Goal: Information Seeking & Learning: Learn about a topic

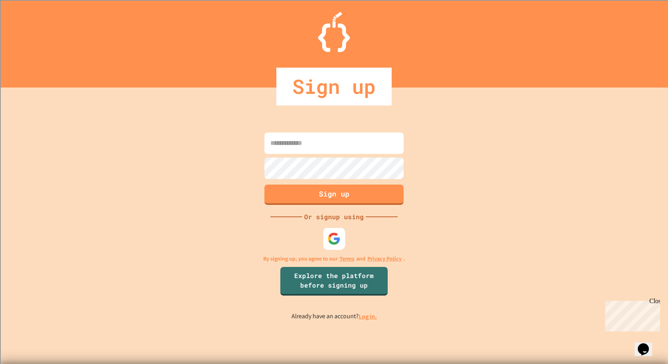
click at [329, 242] on img at bounding box center [334, 238] width 13 height 13
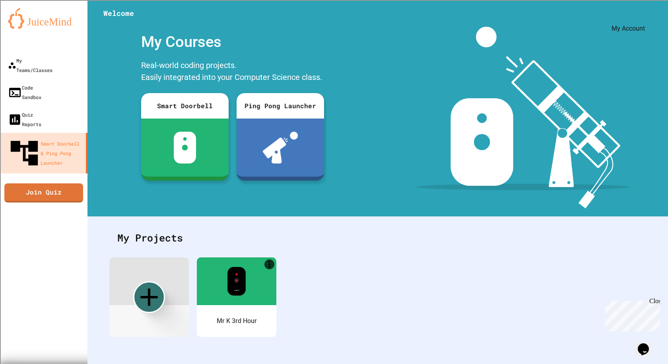
click at [644, 19] on button "My Account" at bounding box center [644, 19] width 0 height 0
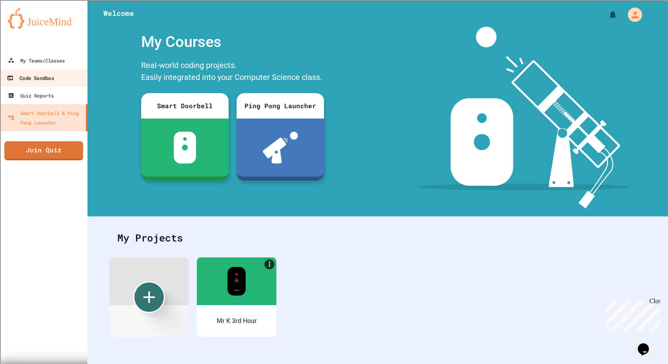
click at [21, 75] on div "Code Sandbox" at bounding box center [30, 78] width 47 height 10
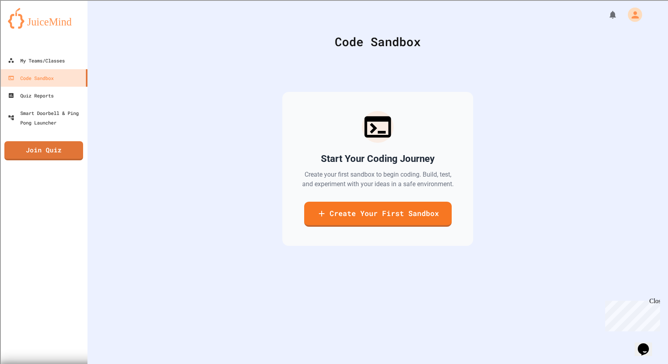
click at [62, 49] on div at bounding box center [44, 44] width 88 height 16
click at [69, 59] on link "My Teams/Classes" at bounding box center [44, 60] width 90 height 18
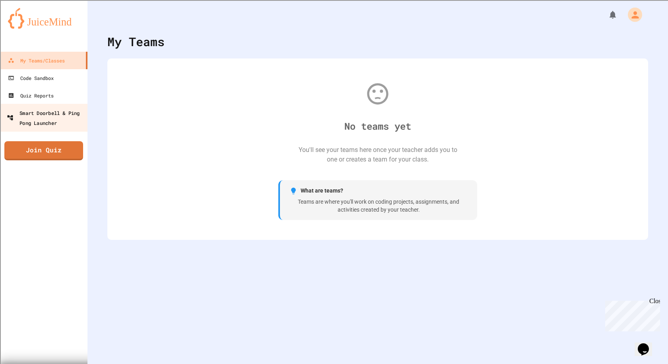
click at [41, 119] on div "Smart Doorbell & Ping Pong Launcher" at bounding box center [46, 117] width 79 height 19
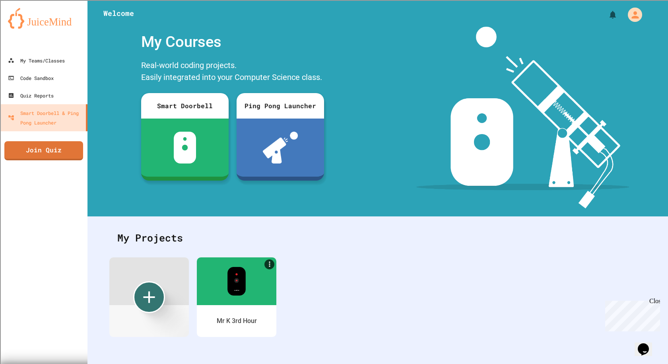
scroll to position [5, 0]
click at [176, 292] on div at bounding box center [149, 281] width 80 height 48
click at [75, 161] on div "My Teams/Classes Code Sandbox Quiz Reports Smart Doorbell & Ping Pong Launcher …" at bounding box center [44, 182] width 88 height 364
click at [77, 148] on link "Join Quiz" at bounding box center [44, 150] width 72 height 20
click at [606, 12] on button "My Notifications" at bounding box center [614, 15] width 16 height 16
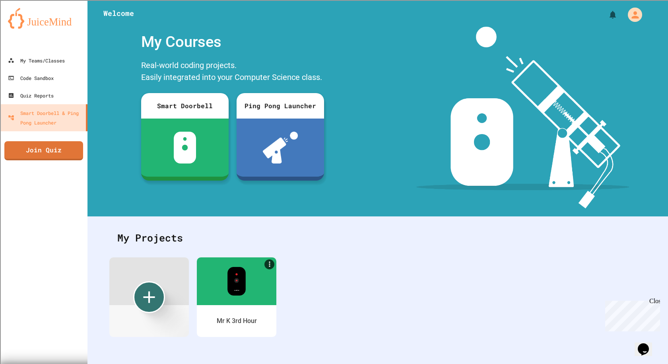
click at [629, 13] on icon "My Account" at bounding box center [635, 14] width 13 height 13
click at [43, 78] on div "Code Sandbox" at bounding box center [30, 78] width 47 height 10
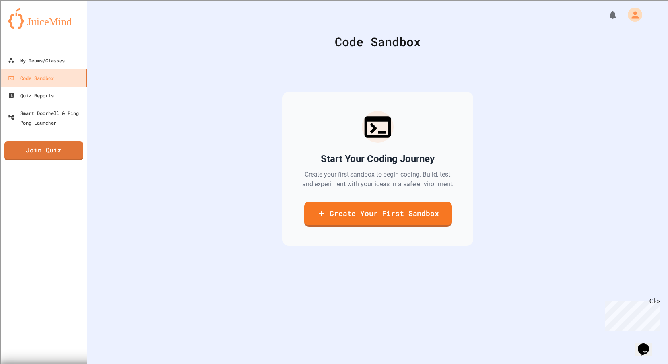
click at [61, 50] on div at bounding box center [44, 44] width 88 height 16
click at [69, 136] on div "My Teams/Classes Code Sandbox Quiz Reports Smart Doorbell & Ping Pong Launcher …" at bounding box center [44, 182] width 88 height 364
click at [67, 126] on div "Smart Doorbell & Ping Pong Launcher" at bounding box center [46, 117] width 79 height 19
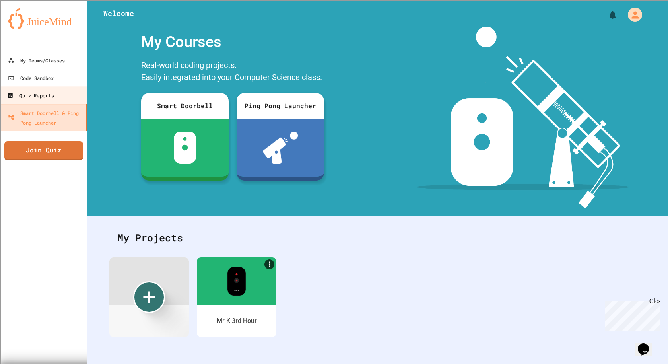
click at [62, 100] on link "Quiz Reports" at bounding box center [44, 95] width 90 height 18
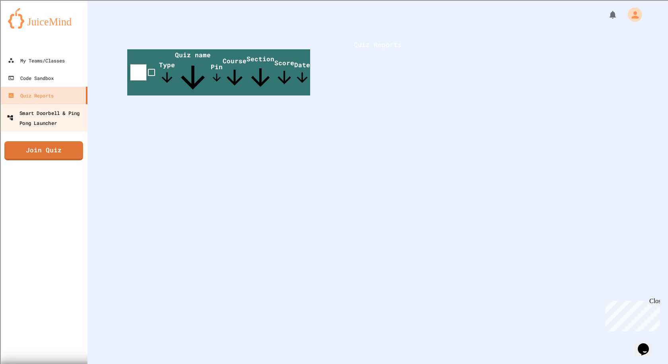
click at [51, 130] on link "Smart Doorbell & Ping Pong Launcher" at bounding box center [44, 118] width 90 height 28
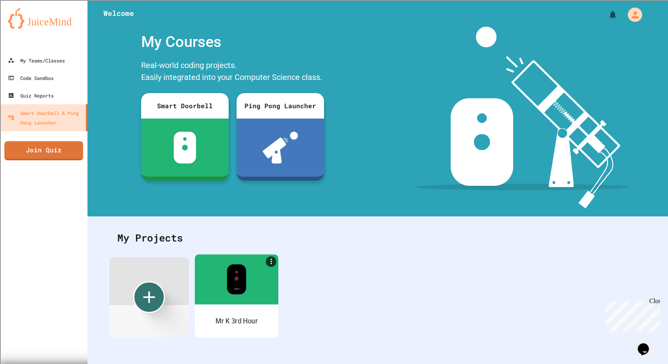
click at [210, 287] on div at bounding box center [237, 279] width 84 height 50
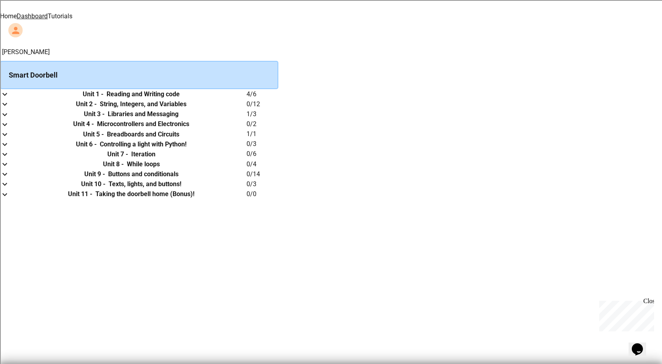
click at [72, 14] on link "Tutorials" at bounding box center [60, 16] width 25 height 8
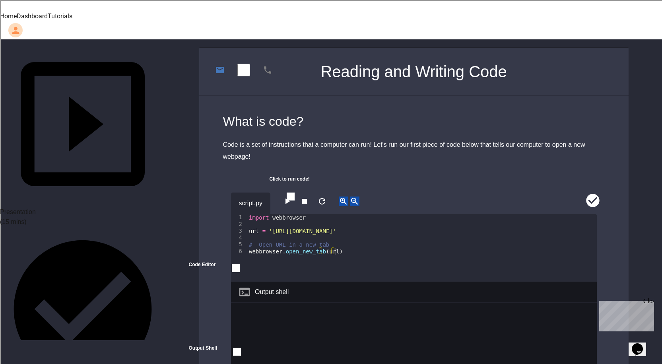
scroll to position [80, 0]
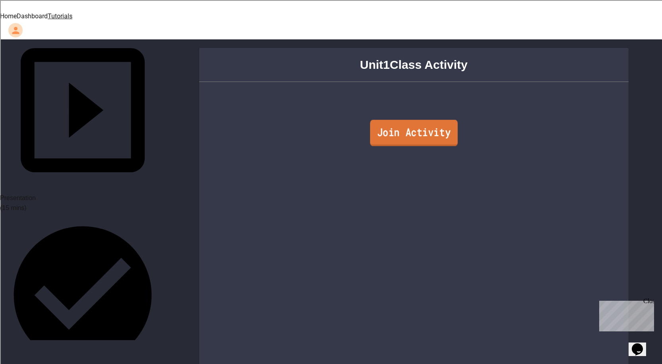
click at [425, 126] on link "Join Activity" at bounding box center [414, 133] width 88 height 26
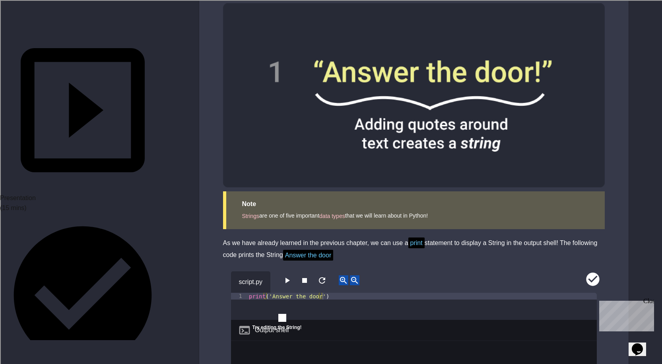
scroll to position [517, 0]
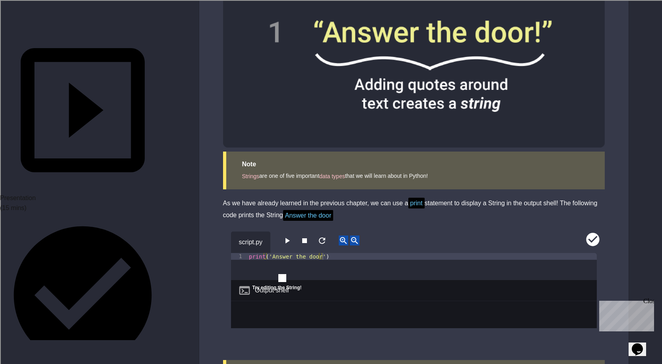
click at [253, 295] on icon "close" at bounding box center [253, 295] width 0 height 0
click at [286, 236] on icon "button" at bounding box center [287, 241] width 10 height 10
click at [285, 301] on div "Answer the door" at bounding box center [414, 321] width 366 height 41
click at [291, 280] on div "Output shell" at bounding box center [414, 290] width 366 height 21
click at [263, 257] on div "print ( 'Answer the door' )" at bounding box center [422, 273] width 350 height 41
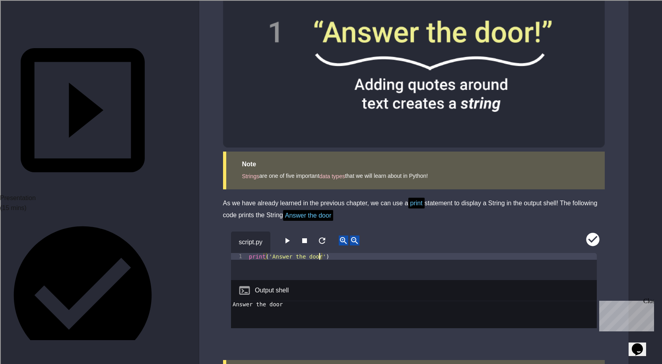
click at [320, 253] on div "print ( 'Answer the door' )" at bounding box center [422, 273] width 350 height 41
click at [270, 253] on div "print ( 'Answer the door")" at bounding box center [422, 273] width 350 height 41
click at [288, 236] on icon "button" at bounding box center [287, 241] width 10 height 10
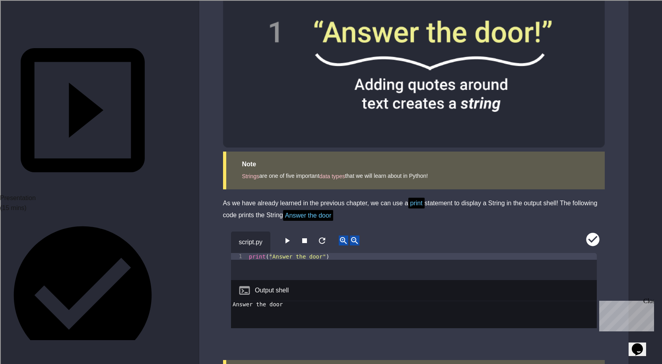
click at [288, 236] on icon "button" at bounding box center [287, 241] width 10 height 10
click at [327, 235] on button "button" at bounding box center [322, 240] width 10 height 10
click at [292, 235] on button "button" at bounding box center [287, 240] width 10 height 10
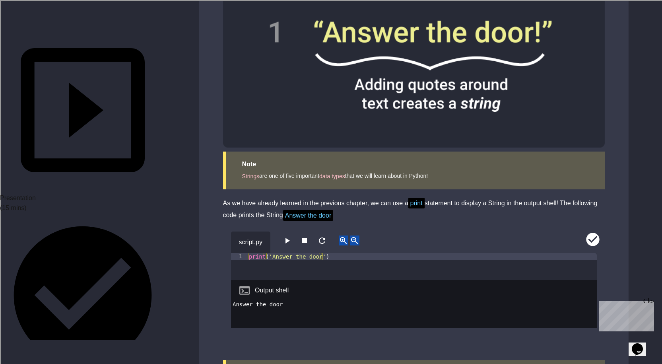
click at [265, 286] on div "Output shell" at bounding box center [414, 290] width 366 height 21
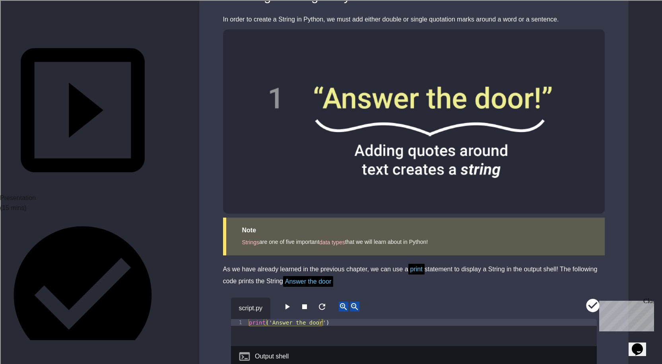
scroll to position [470, 0]
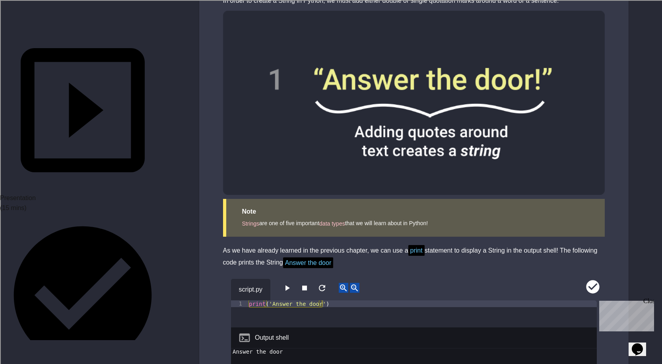
click at [263, 286] on div "script.py" at bounding box center [251, 289] width 40 height 21
click at [263, 300] on div "print ( 'Answer the door' )" at bounding box center [422, 313] width 350 height 27
click at [265, 300] on div "print ( 'Answer the door' )" at bounding box center [422, 320] width 350 height 41
type textarea "**********"
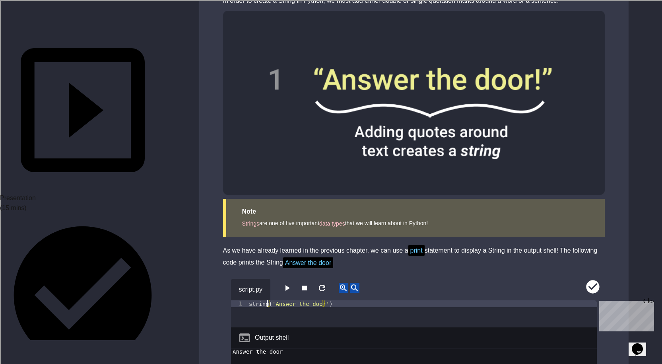
click at [286, 283] on button "button" at bounding box center [287, 288] width 10 height 10
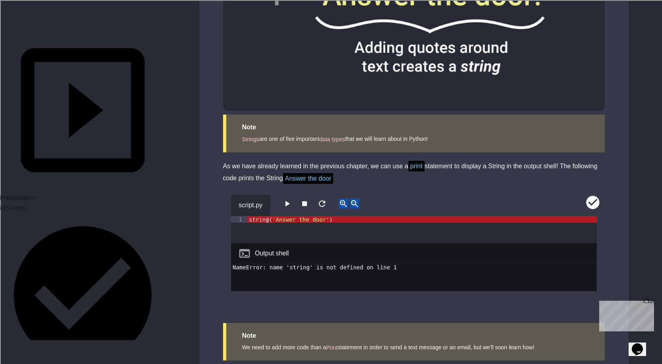
scroll to position [589, 0]
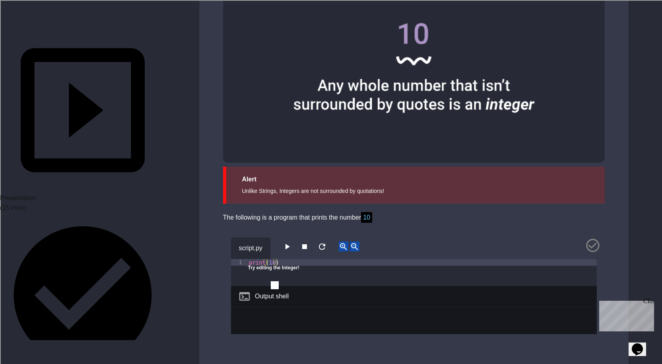
scroll to position [636, 0]
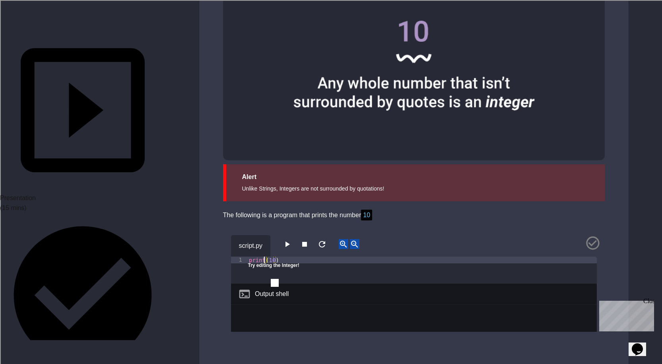
click at [263, 257] on div "print ( 10 )" at bounding box center [422, 277] width 350 height 41
click at [285, 239] on button "button" at bounding box center [287, 244] width 10 height 10
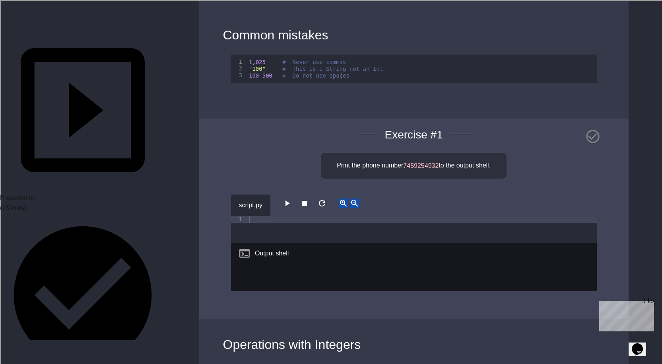
scroll to position [994, 0]
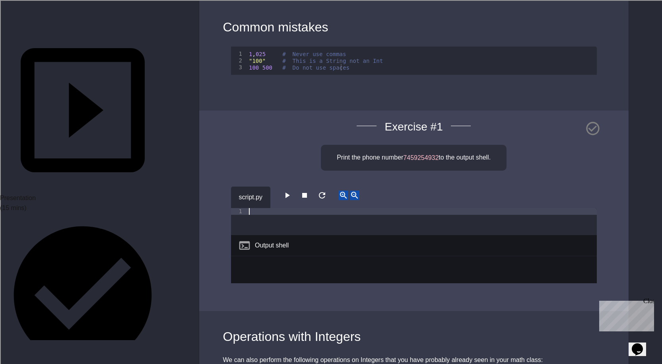
click at [253, 208] on div at bounding box center [422, 228] width 350 height 41
drag, startPoint x: 405, startPoint y: 144, endPoint x: 440, endPoint y: 143, distance: 34.6
click at [439, 154] on span "7459254932" at bounding box center [420, 157] width 35 height 7
copy span "7459254932"
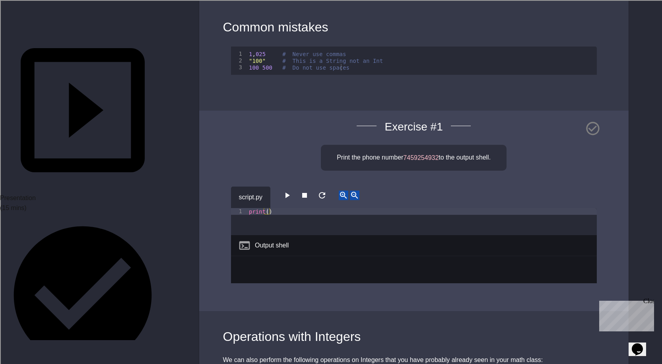
click at [267, 208] on div "print ( )" at bounding box center [422, 228] width 350 height 41
paste textarea "**********"
type textarea "**********"
click at [290, 193] on icon "button" at bounding box center [288, 196] width 4 height 6
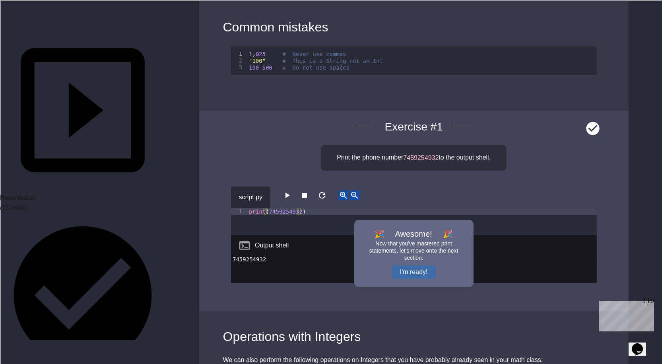
click at [407, 265] on button "I'm ready!" at bounding box center [414, 272] width 44 height 14
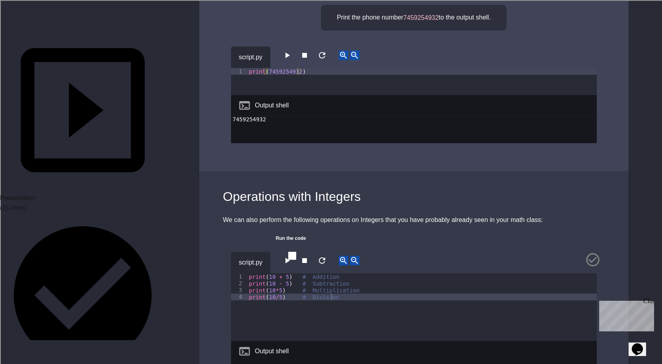
scroll to position [1154, 0]
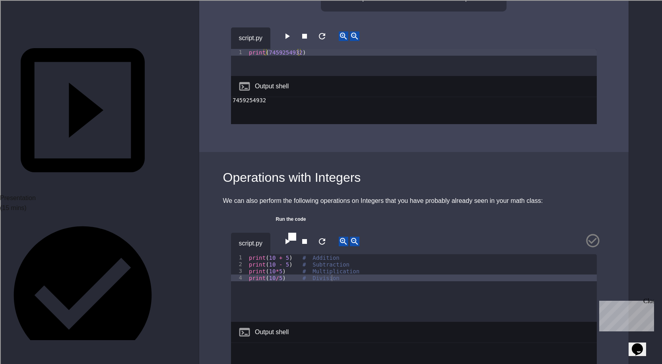
click at [292, 237] on icon "button" at bounding box center [287, 242] width 10 height 10
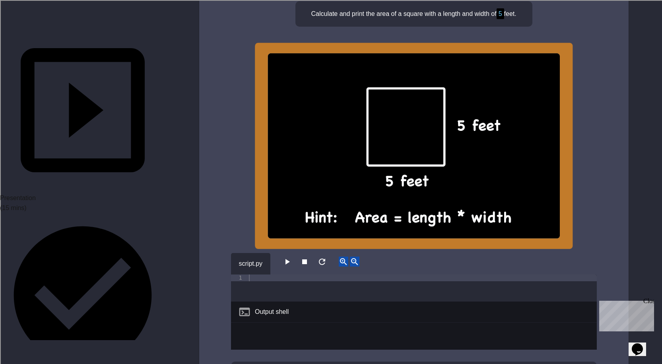
scroll to position [1671, 0]
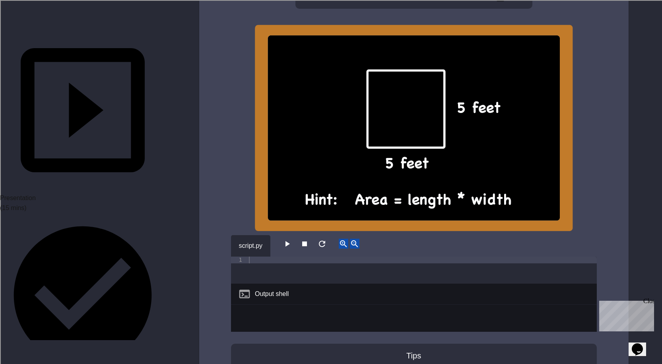
click at [286, 289] on div "Output shell" at bounding box center [272, 294] width 34 height 10
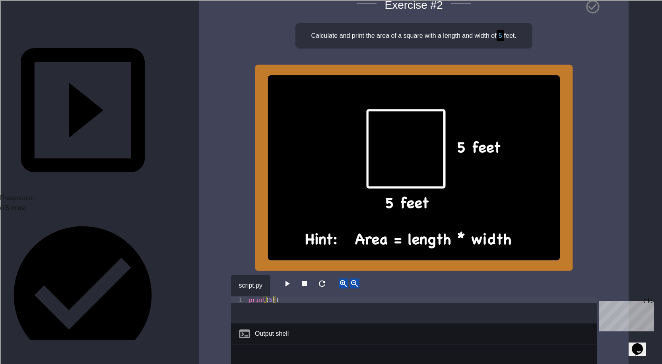
scroll to position [0, 2]
type textarea "**********"
click at [285, 278] on button "button" at bounding box center [287, 283] width 10 height 10
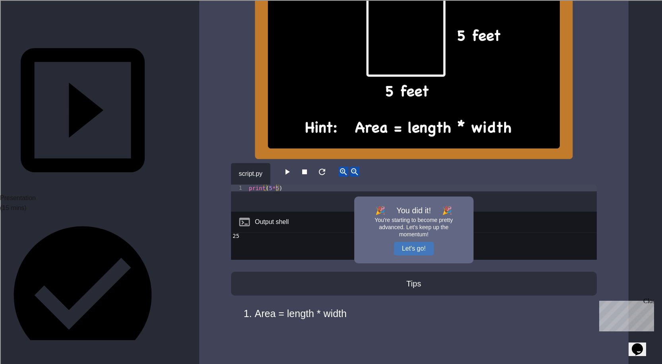
scroll to position [1750, 0]
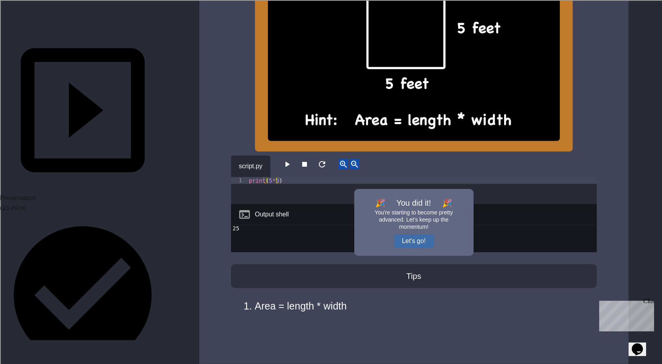
click at [420, 234] on button "Let's go!" at bounding box center [414, 241] width 40 height 14
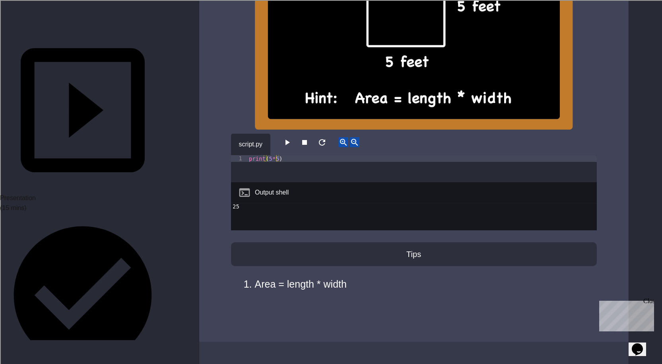
scroll to position [1784, 0]
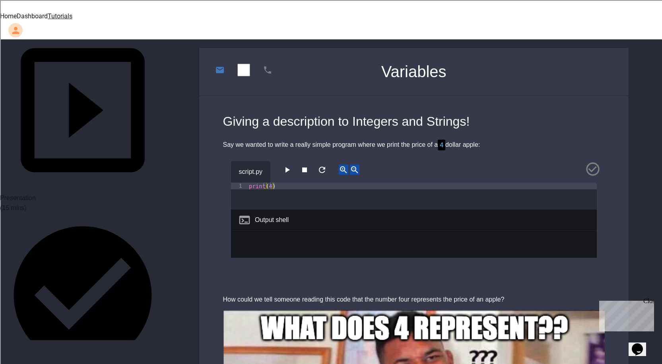
click at [294, 163] on div "script.py" at bounding box center [414, 171] width 366 height 21
click at [288, 165] on button "button" at bounding box center [287, 170] width 10 height 10
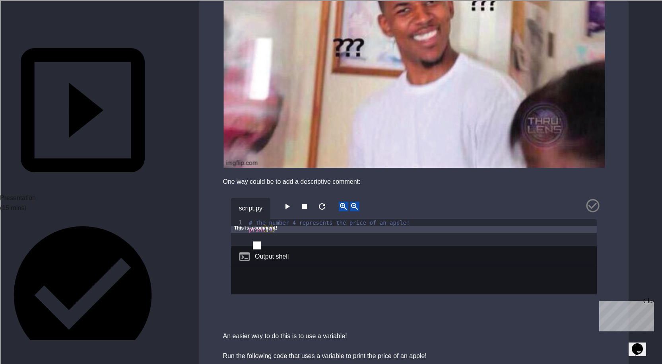
scroll to position [358, 0]
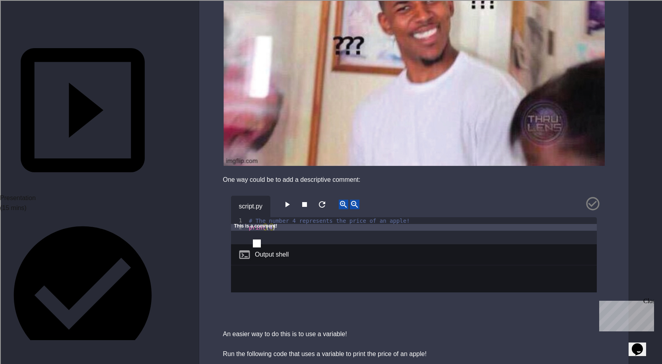
click at [234, 234] on button "close" at bounding box center [234, 234] width 0 height 0
click at [285, 200] on button "button" at bounding box center [287, 205] width 10 height 10
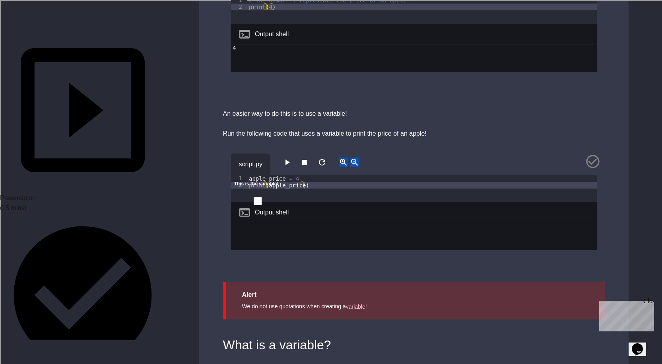
scroll to position [597, 0]
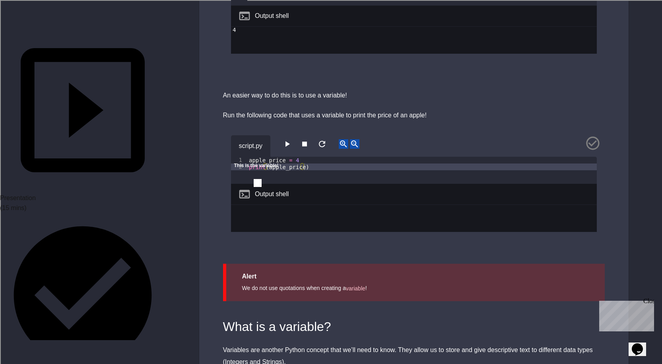
click at [234, 173] on icon "close" at bounding box center [234, 173] width 0 height 0
click at [273, 189] on div "Output shell" at bounding box center [272, 194] width 34 height 10
click at [280, 165] on div "apple_price = 4 print ( apple_price )" at bounding box center [422, 177] width 350 height 41
click at [292, 139] on icon "button" at bounding box center [287, 144] width 10 height 10
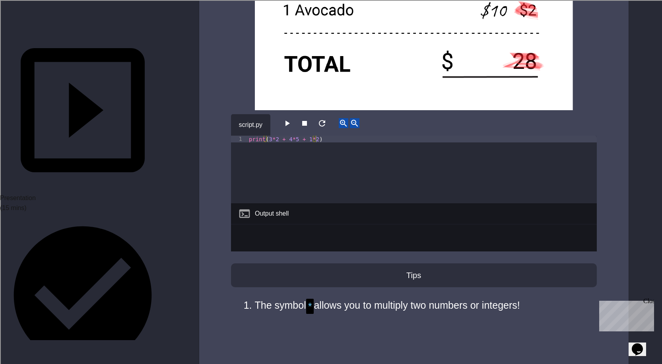
scroll to position [1750, 0]
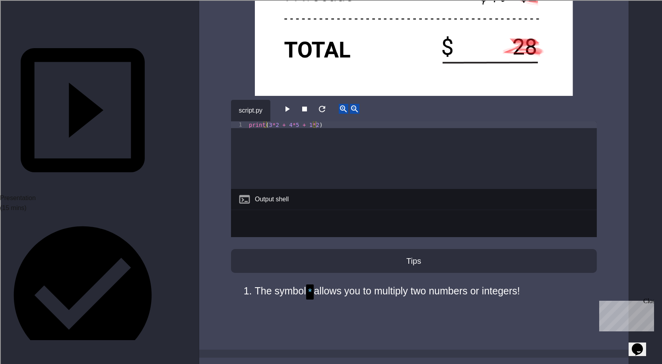
click at [256, 191] on div "Output shell" at bounding box center [414, 199] width 366 height 21
click at [253, 189] on div "Output shell" at bounding box center [414, 199] width 366 height 21
click at [269, 195] on div "Output shell" at bounding box center [272, 200] width 34 height 10
click at [288, 104] on button "button" at bounding box center [287, 109] width 10 height 10
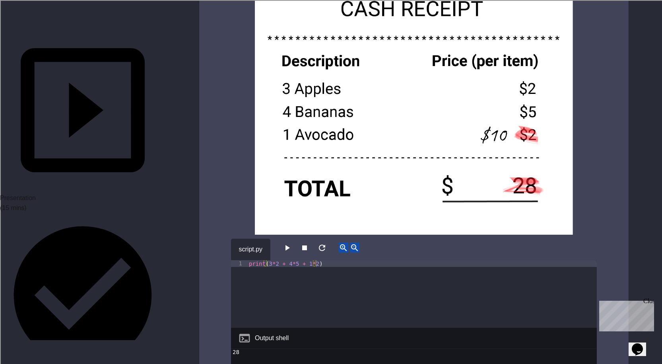
scroll to position [1631, 0]
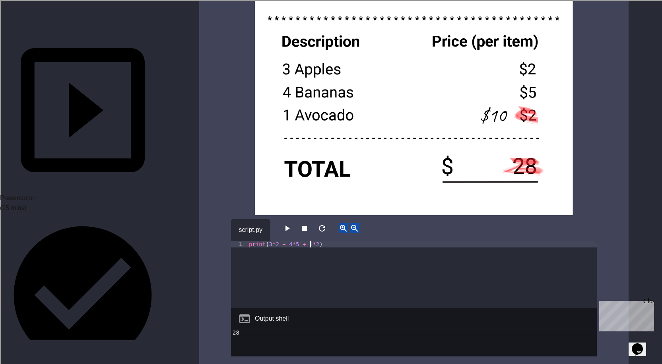
click at [311, 241] on div "print ( 3 * 2 + 4 * 5 + 1 * 2 )" at bounding box center [422, 281] width 350 height 81
click at [312, 241] on div "print ( 3 * 2 + 4 * 5 + 1 * 2 )" at bounding box center [422, 281] width 350 height 81
type textarea "**********"
click at [290, 226] on icon "button" at bounding box center [288, 229] width 4 height 6
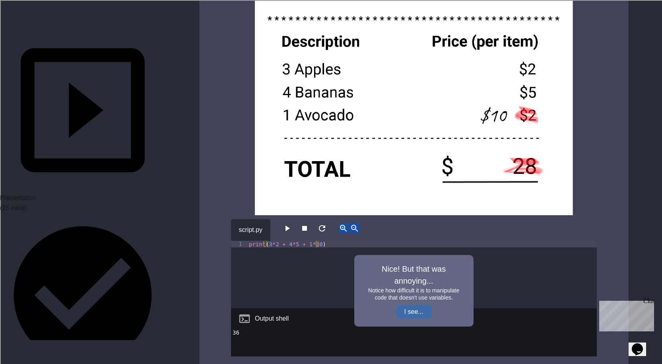
click at [415, 305] on button "I see..." at bounding box center [414, 312] width 35 height 14
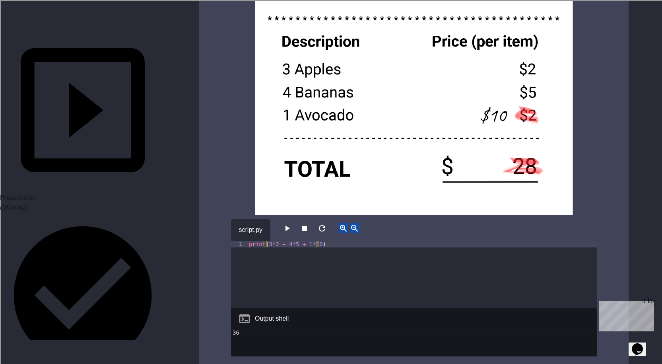
click at [286, 224] on icon "button" at bounding box center [287, 229] width 10 height 10
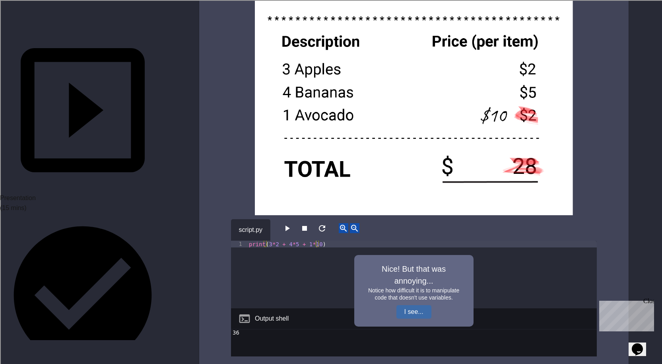
click at [403, 305] on button "I see..." at bounding box center [414, 312] width 35 height 14
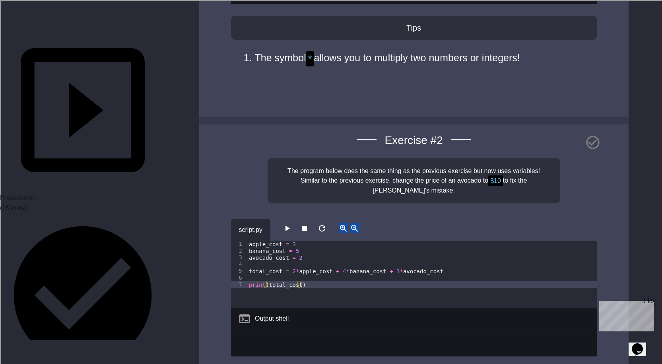
scroll to position [1989, 0]
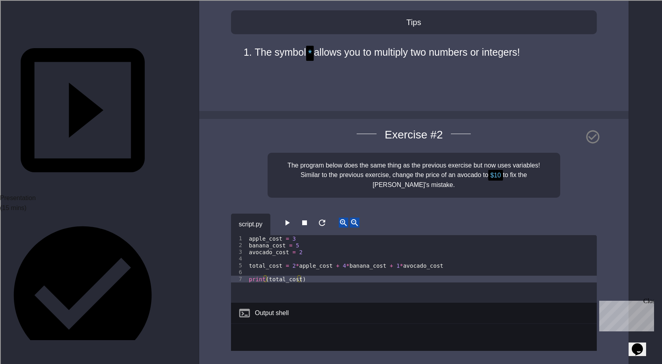
click at [297, 216] on div "script.py" at bounding box center [414, 224] width 366 height 21
click at [292, 218] on button "button" at bounding box center [287, 223] width 10 height 10
click at [298, 264] on div "apple_cost = 3 banana_cost = 5 avocado_cost = 2 total_cost = 2 * apple_cost + 4…" at bounding box center [422, 275] width 350 height 81
click at [289, 220] on icon "button" at bounding box center [288, 223] width 4 height 6
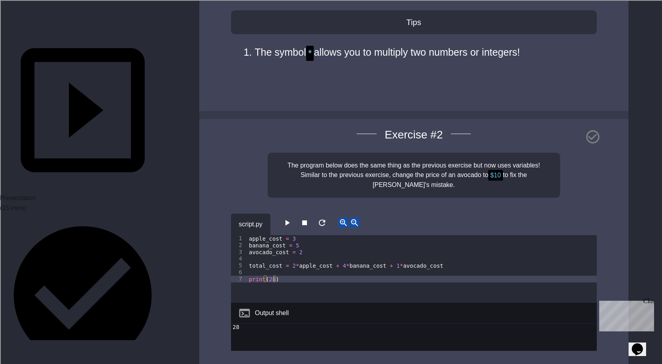
click at [292, 218] on icon "button" at bounding box center [287, 223] width 10 height 10
type textarea "*****"
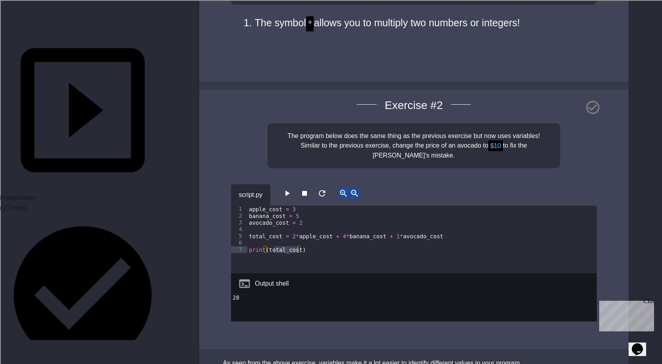
scroll to position [2058, 0]
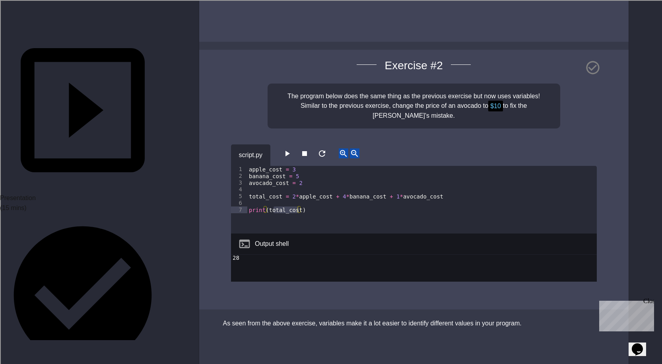
type textarea "**********"
click at [287, 149] on icon "button" at bounding box center [287, 154] width 10 height 10
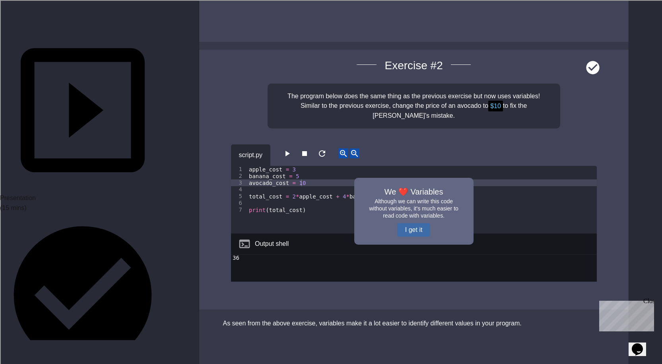
click at [404, 223] on button "I get it" at bounding box center [413, 230] width 33 height 14
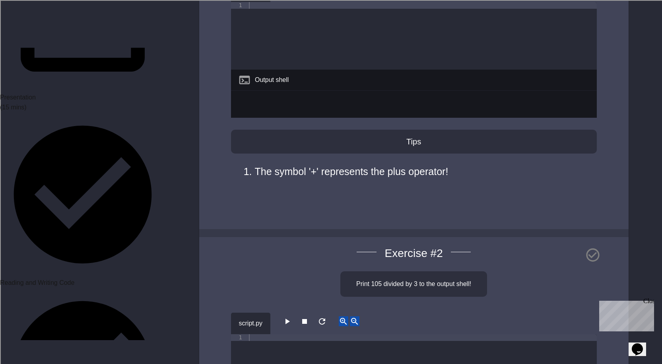
scroll to position [140, 0]
